Goal: Task Accomplishment & Management: Use online tool/utility

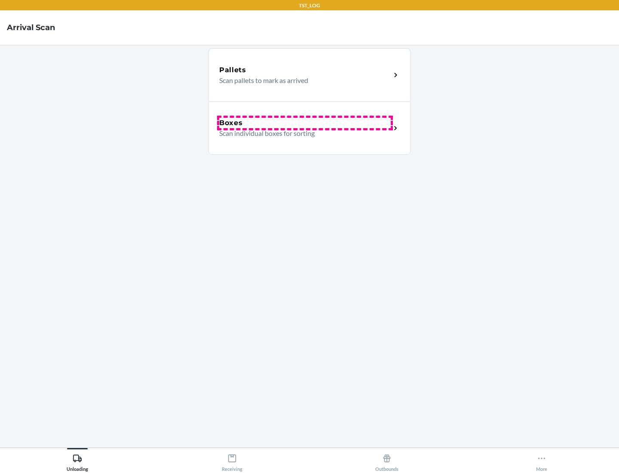
click at [305, 123] on div "Boxes" at bounding box center [305, 123] width 172 height 10
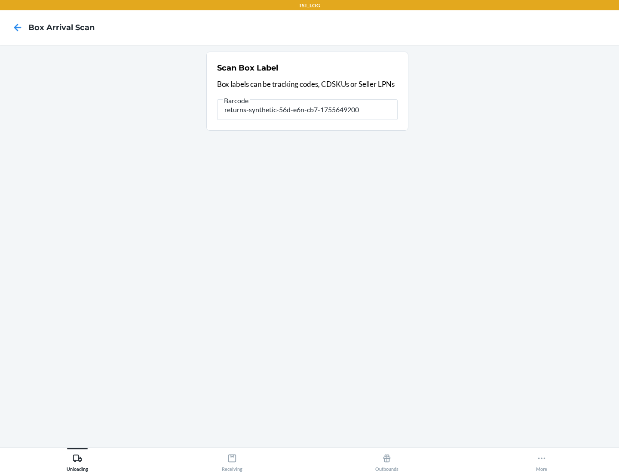
type input "returns-synthetic-56d-e6n-cb7-1755649200"
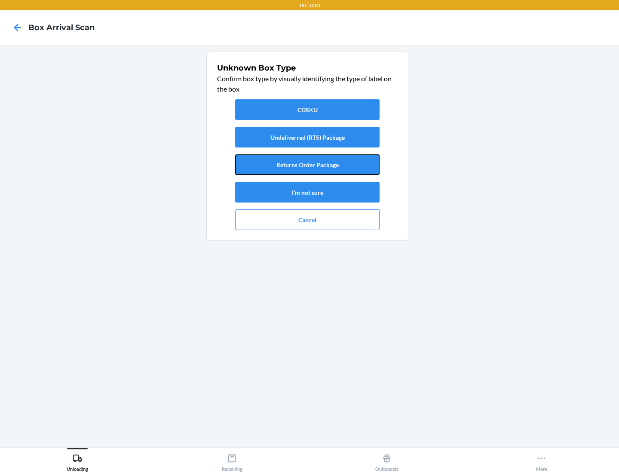
click at [308, 165] on button "Returns Order Package" at bounding box center [307, 164] width 145 height 21
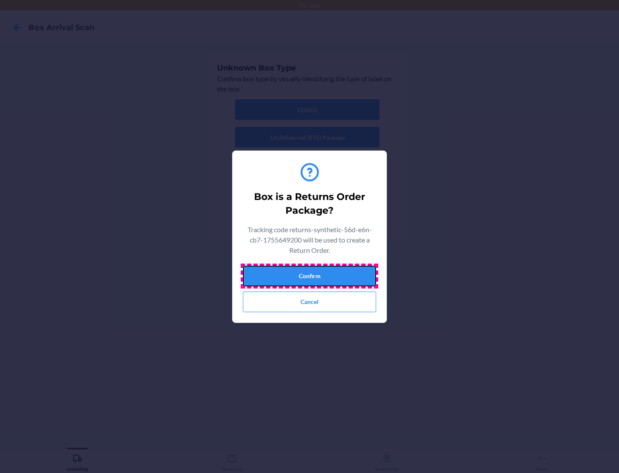
click at [310, 276] on button "Confirm" at bounding box center [309, 276] width 133 height 21
